Goal: Task Accomplishment & Management: Manage account settings

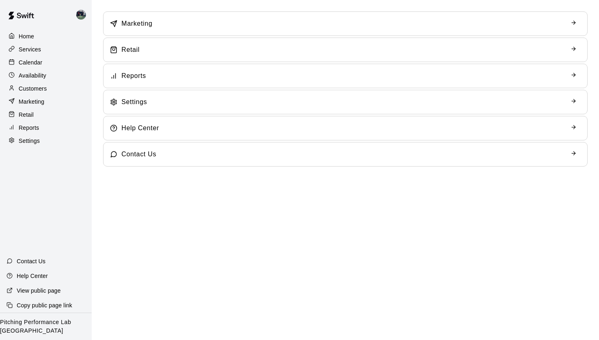
click at [32, 57] on div "Calendar" at bounding box center [46, 62] width 79 height 12
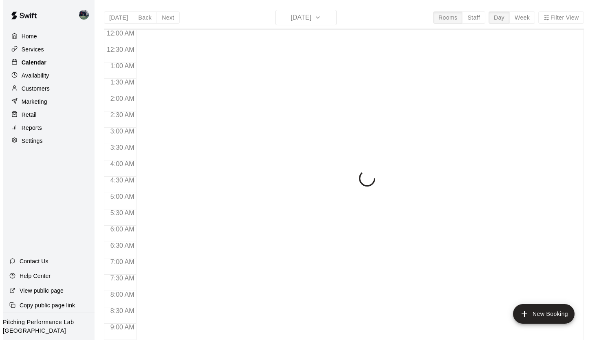
scroll to position [464, 0]
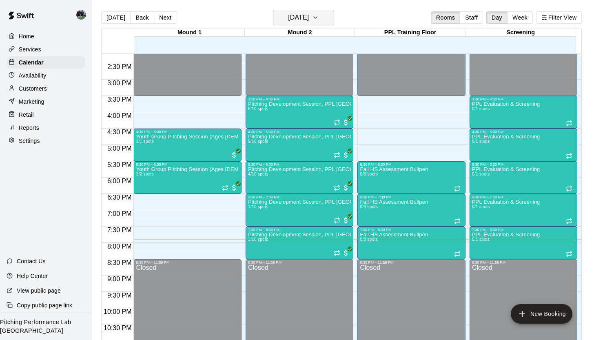
click at [318, 16] on icon "button" at bounding box center [315, 18] width 7 height 10
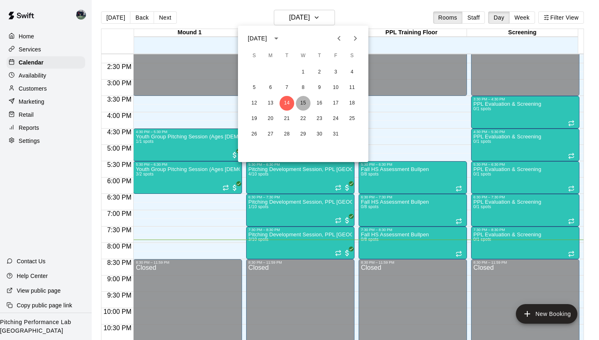
click at [304, 100] on button "15" at bounding box center [303, 103] width 15 height 15
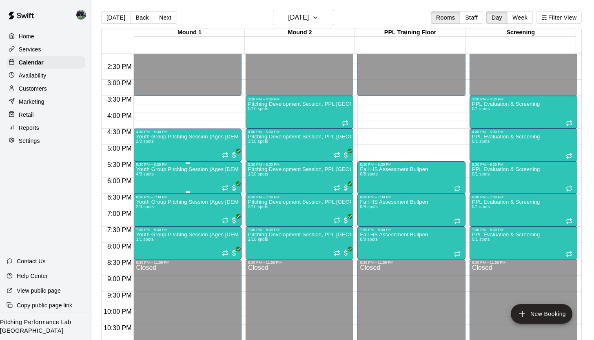
click at [160, 179] on div "Youth Group Pitching Session (Ages [DEMOGRAPHIC_DATA] and Under) 4/3 spots" at bounding box center [187, 336] width 103 height 340
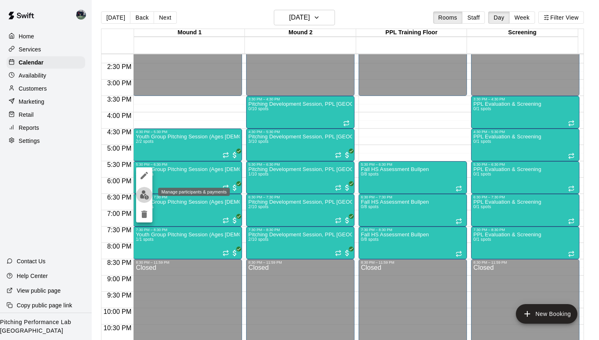
click at [145, 196] on img "edit" at bounding box center [144, 194] width 9 height 9
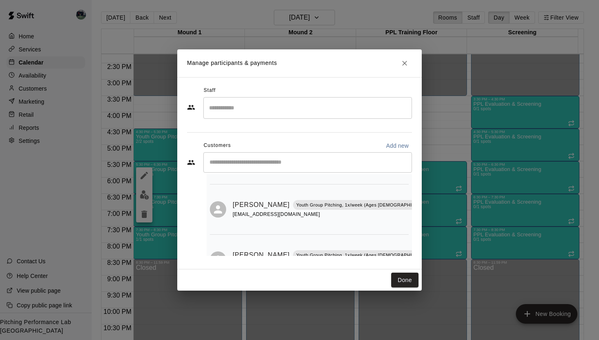
scroll to position [59, 0]
click at [465, 223] on icon "Manage bookings & payment" at bounding box center [468, 223] width 6 height 7
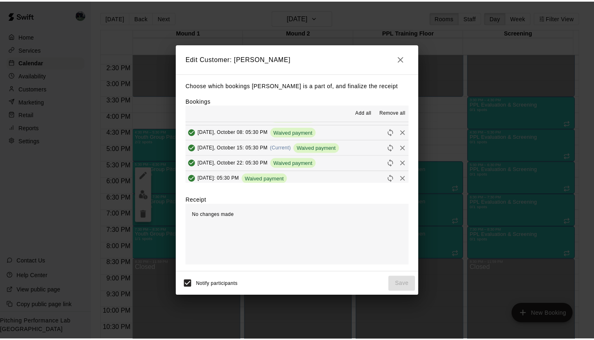
scroll to position [58, 0]
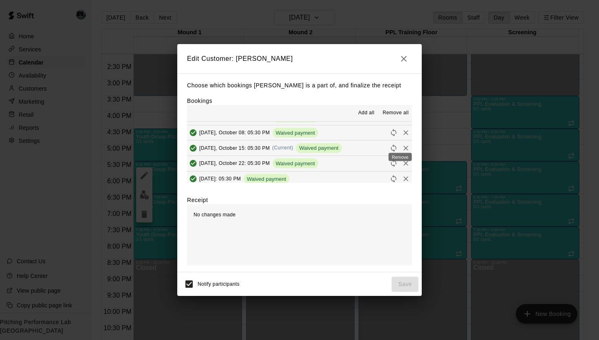
click at [402, 144] on icon "Remove" at bounding box center [406, 148] width 8 height 8
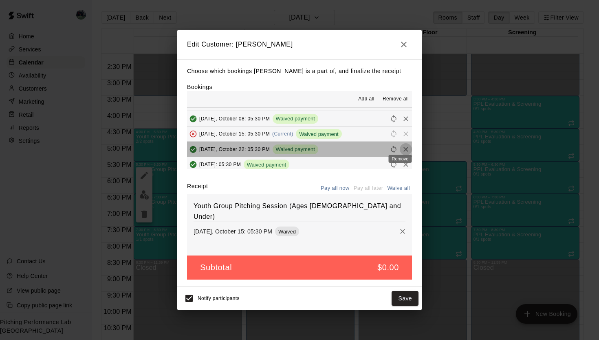
click at [404, 147] on icon "Remove" at bounding box center [406, 149] width 5 height 5
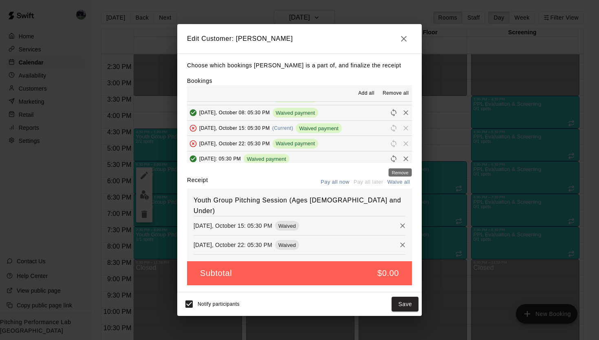
click at [402, 159] on icon "Remove" at bounding box center [406, 159] width 8 height 8
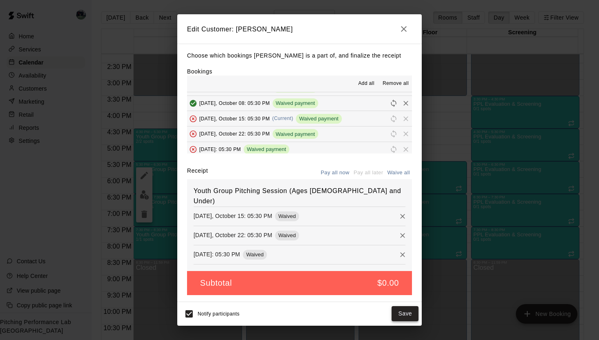
click at [400, 306] on button "Save" at bounding box center [405, 313] width 27 height 15
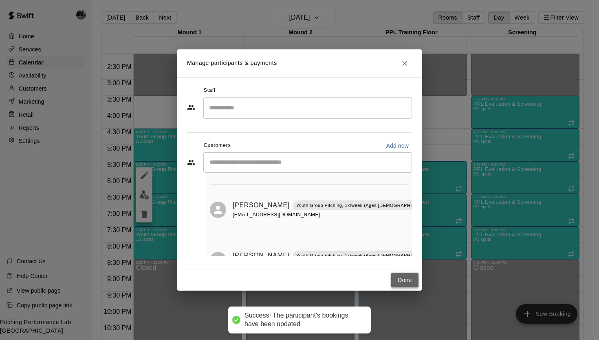
click at [402, 277] on button "Done" at bounding box center [404, 279] width 27 height 15
